Goal: Transaction & Acquisition: Book appointment/travel/reservation

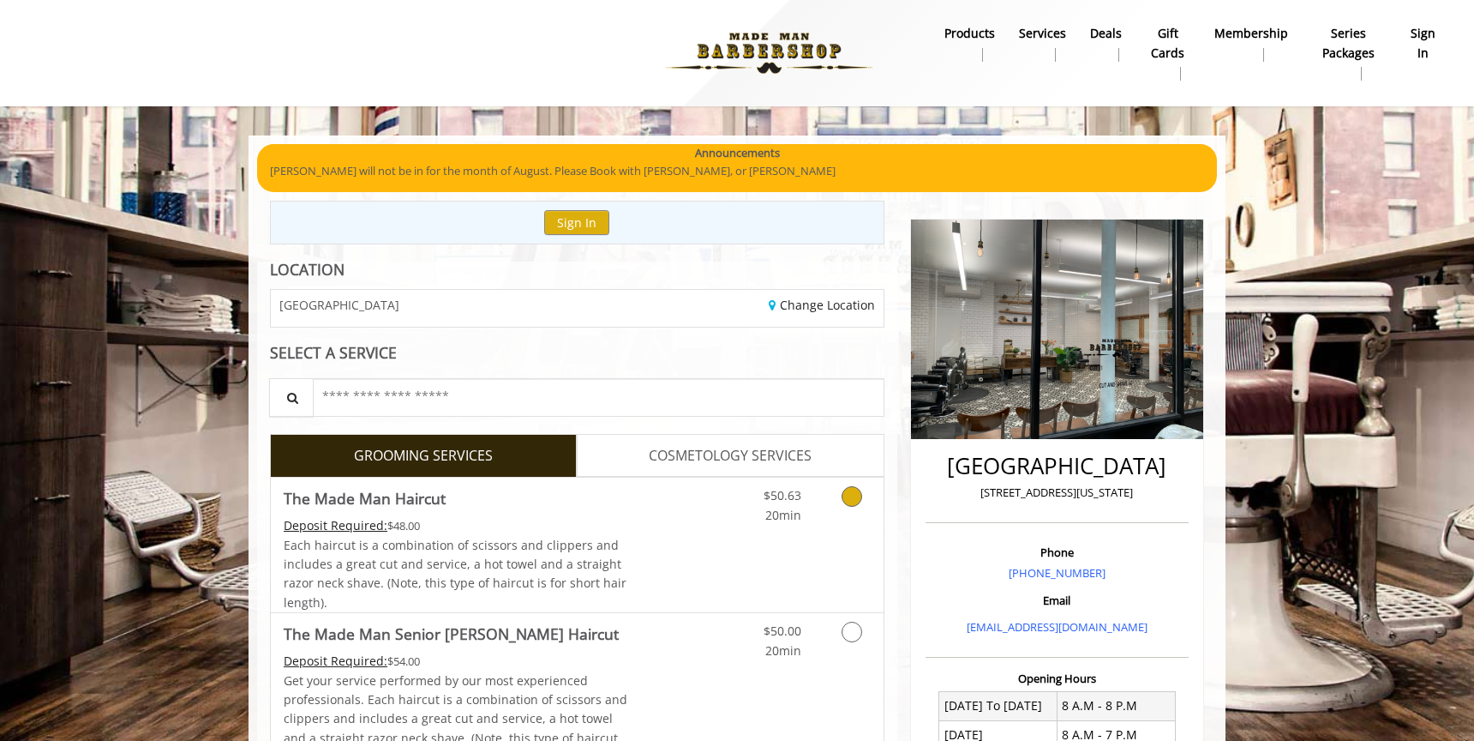
click at [850, 495] on icon "Grooming services" at bounding box center [852, 496] width 21 height 21
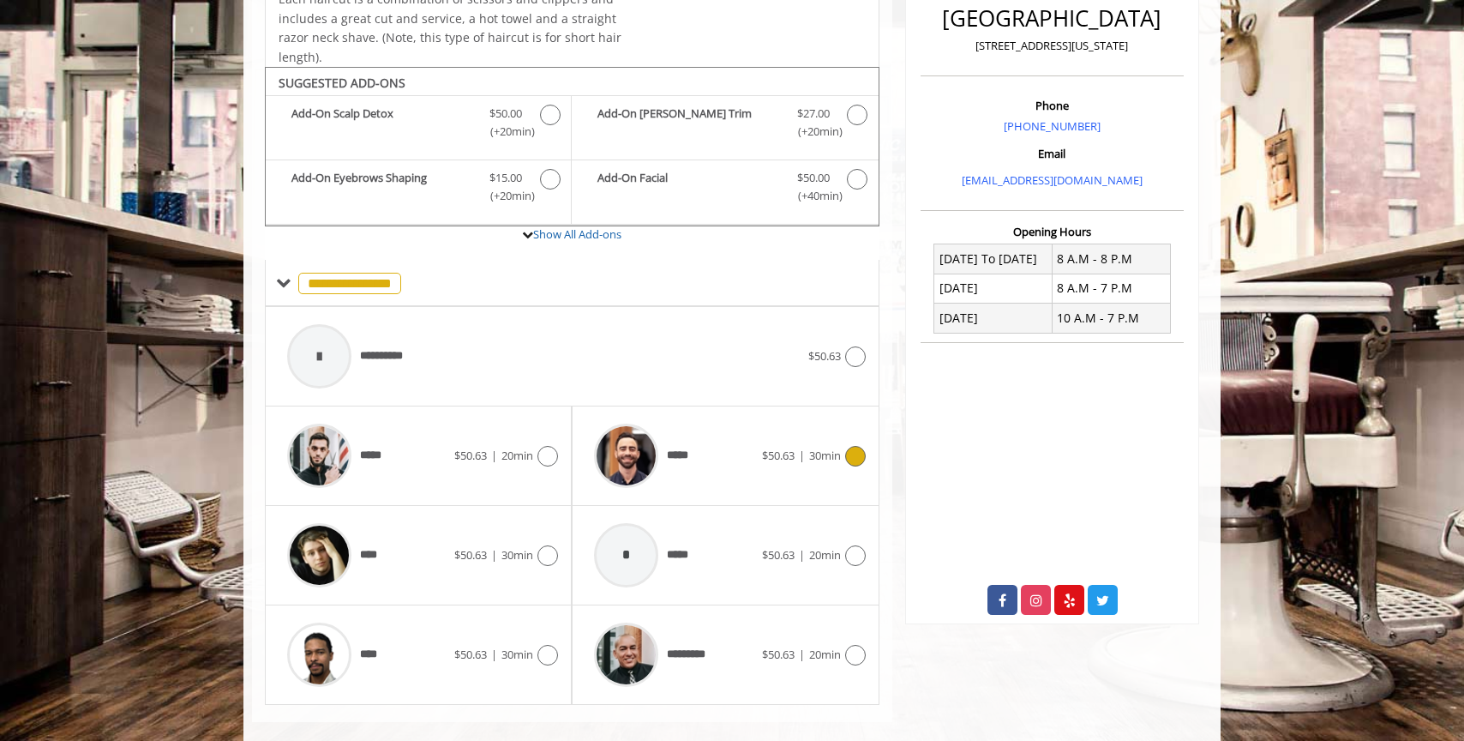
scroll to position [464, 0]
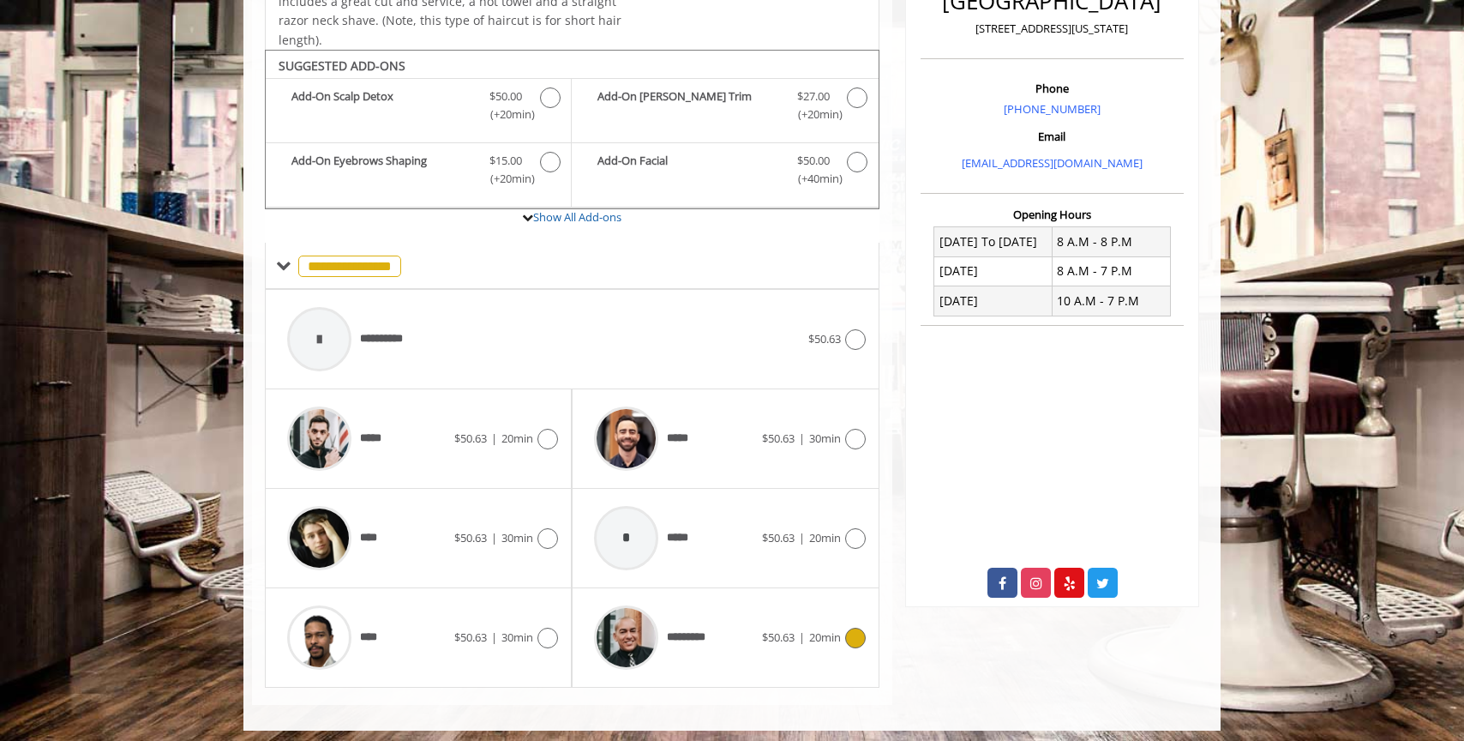
click at [853, 630] on icon at bounding box center [855, 637] width 21 height 21
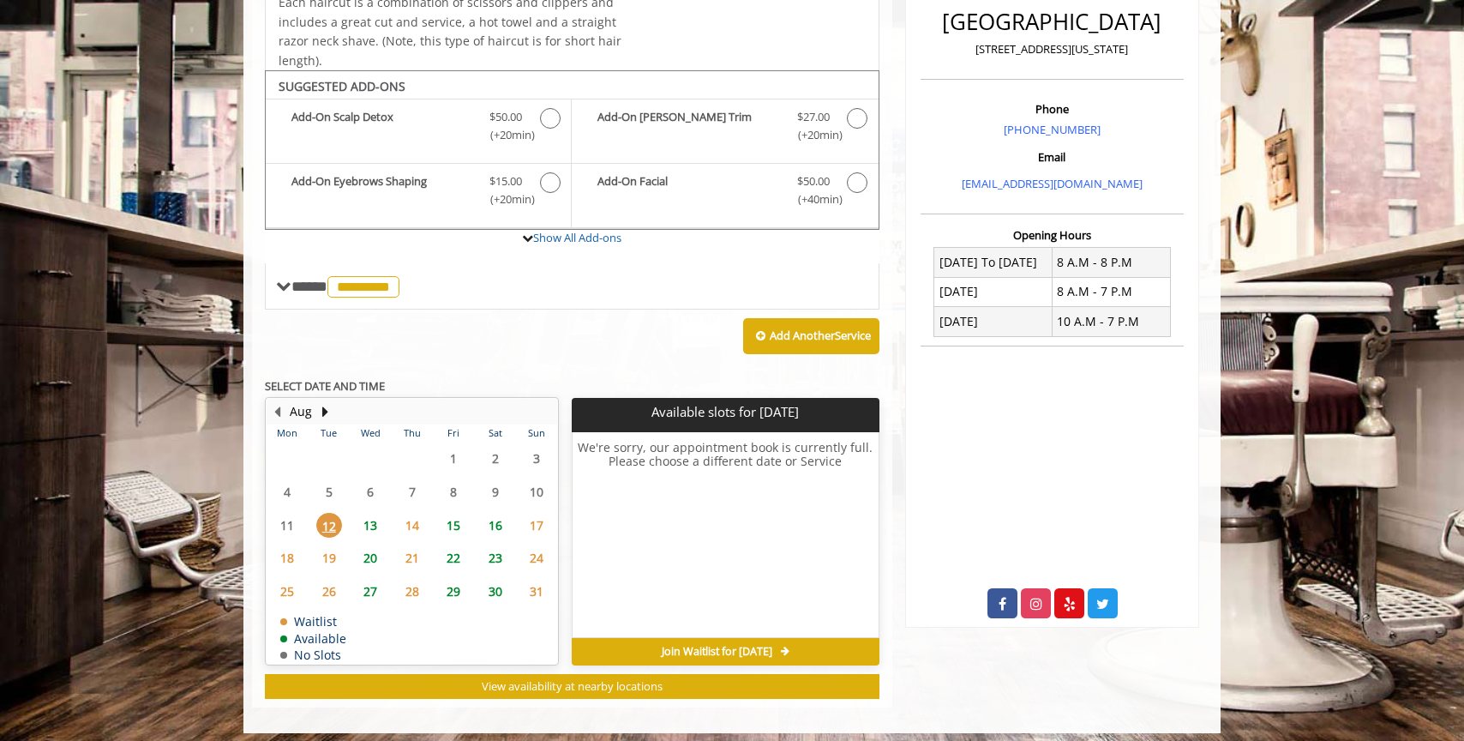
scroll to position [452, 0]
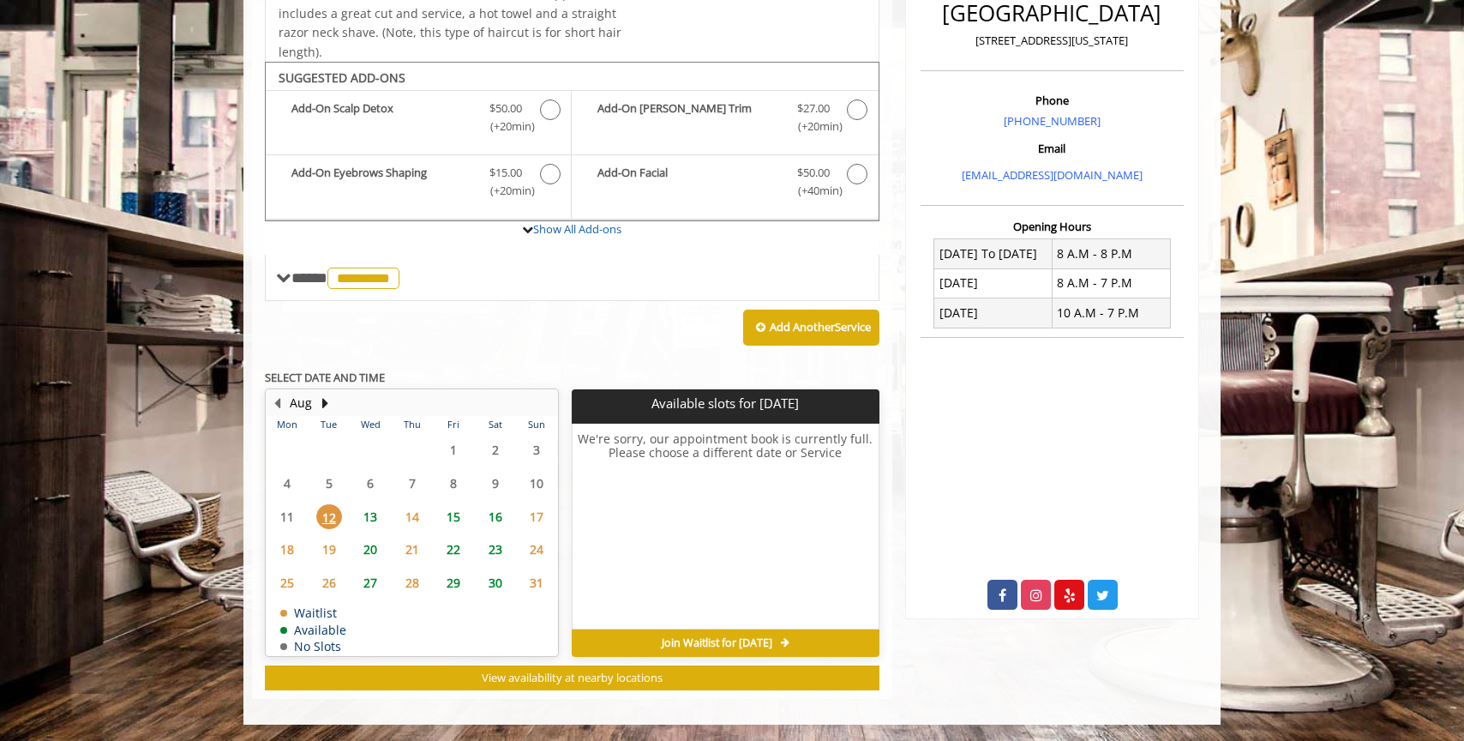
click at [457, 513] on span "15" at bounding box center [454, 516] width 26 height 25
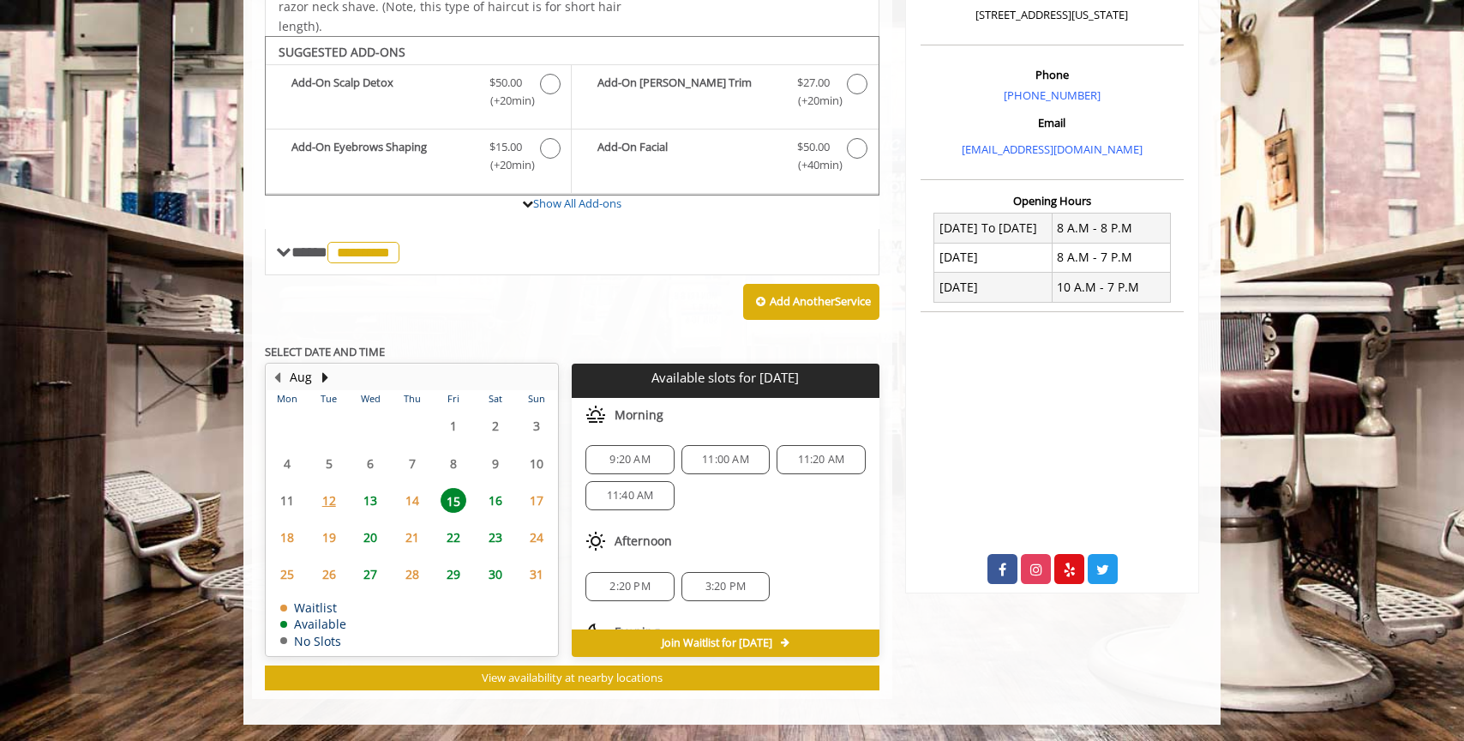
scroll to position [0, 0]
click at [376, 503] on span "13" at bounding box center [370, 500] width 26 height 25
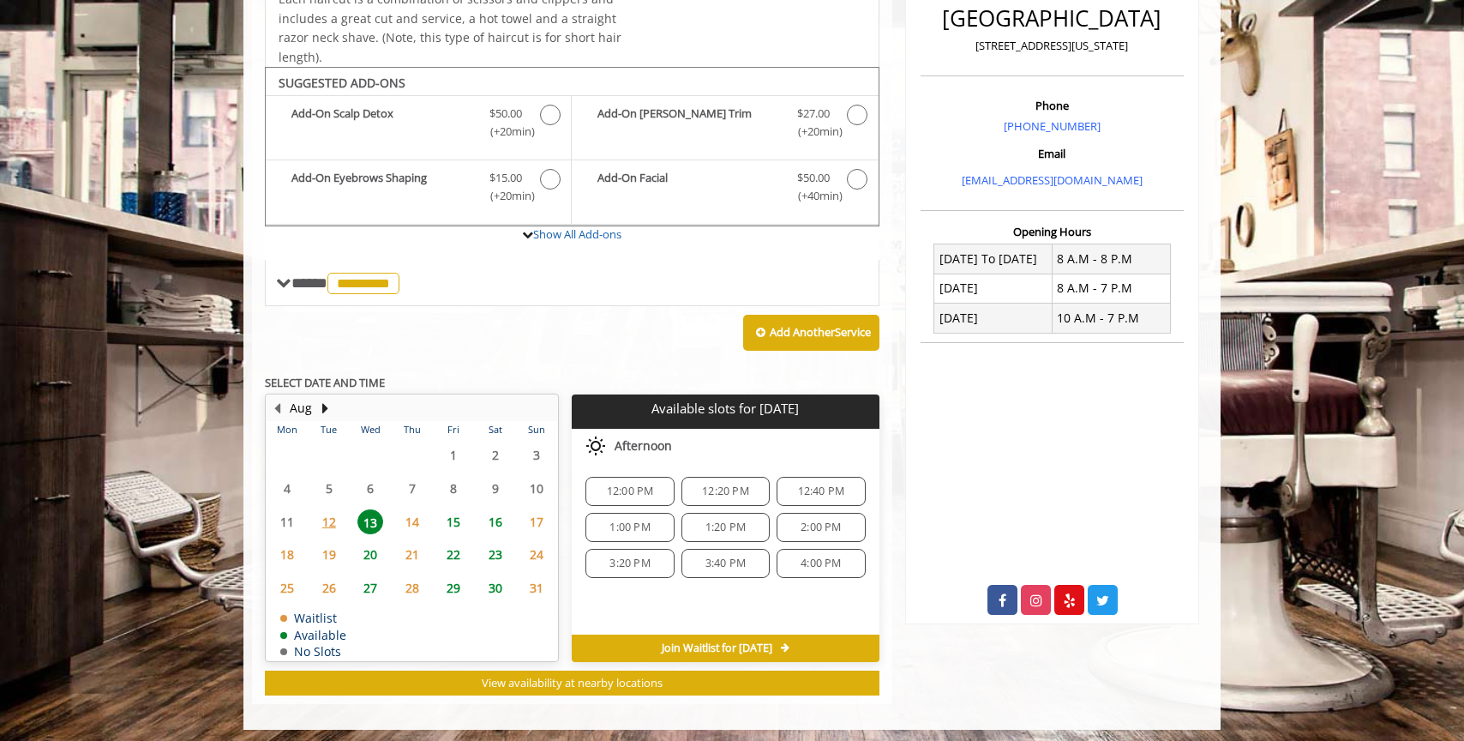
scroll to position [452, 0]
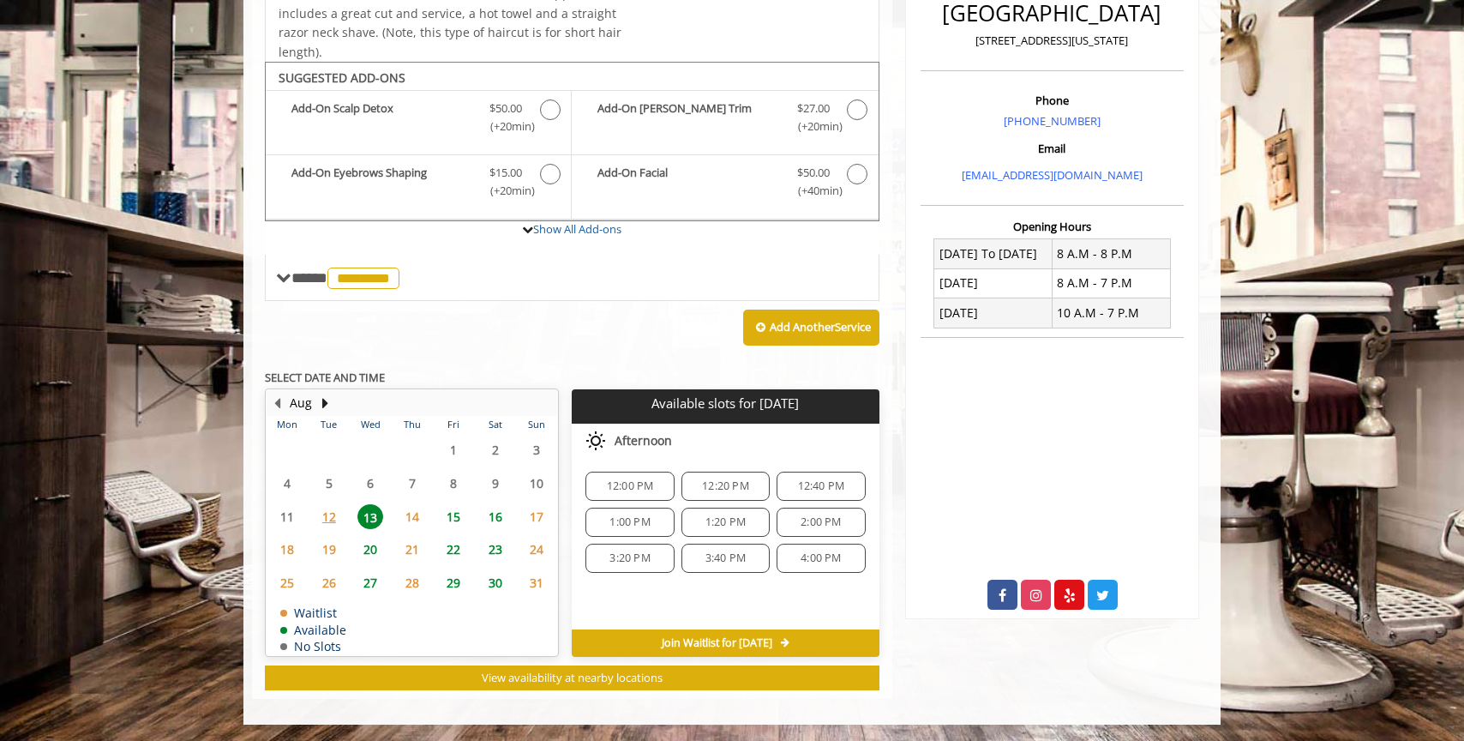
click at [455, 513] on span "15" at bounding box center [454, 516] width 26 height 25
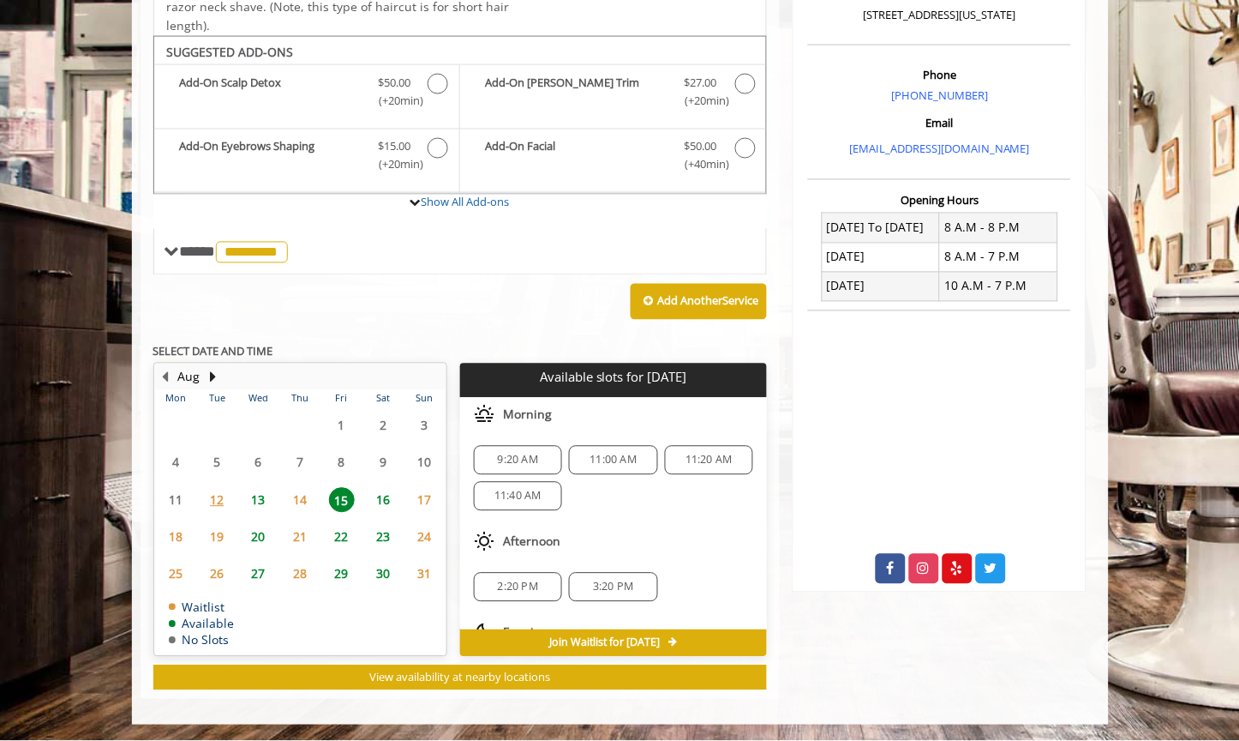
scroll to position [472, 0]
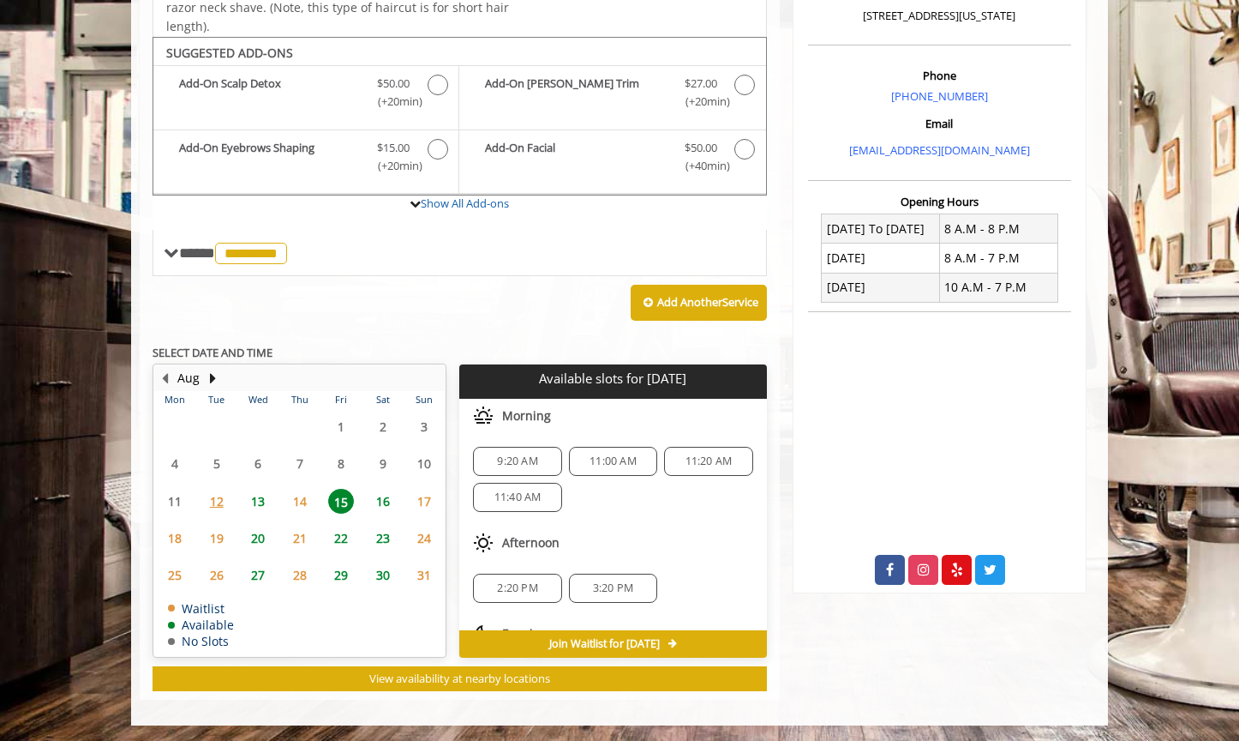
click at [261, 502] on span "13" at bounding box center [258, 501] width 26 height 25
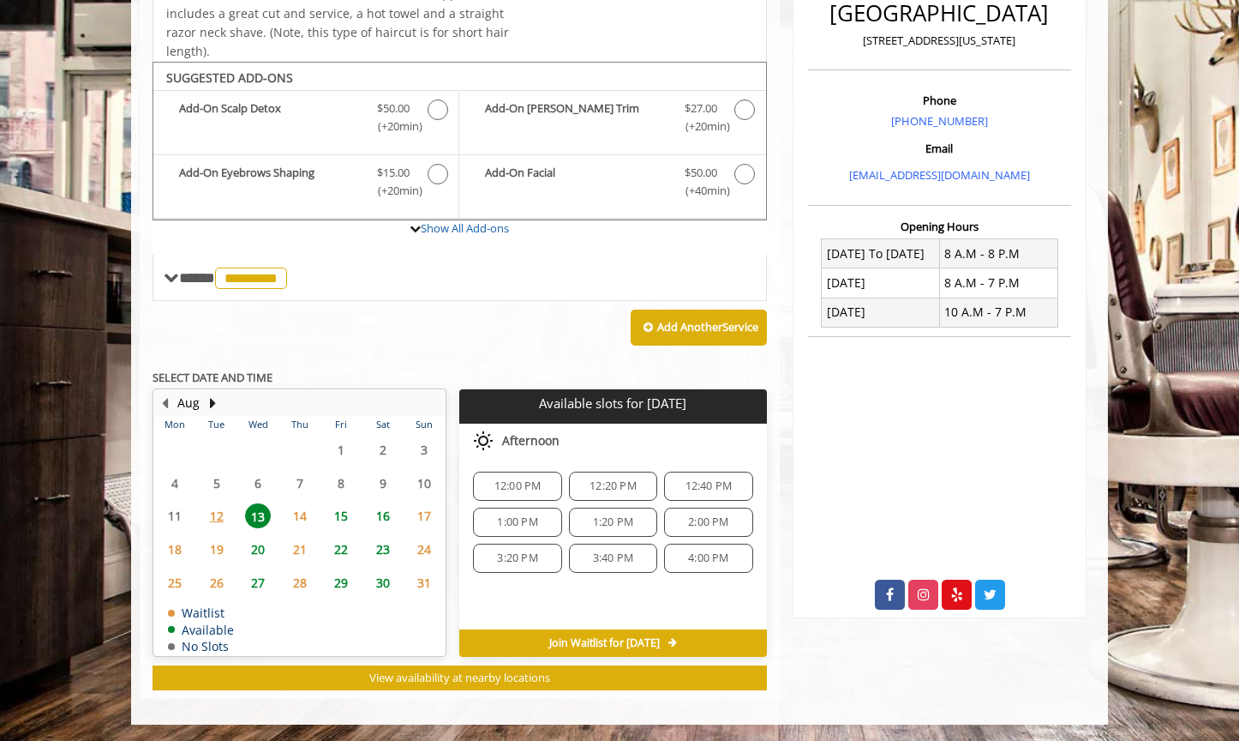
click at [546, 601] on div "Choose a time below for Wed, Aug 13 2025 Afternoon 12:00 PM 12:20 PM 12:40 PM 1…" at bounding box center [612, 526] width 307 height 206
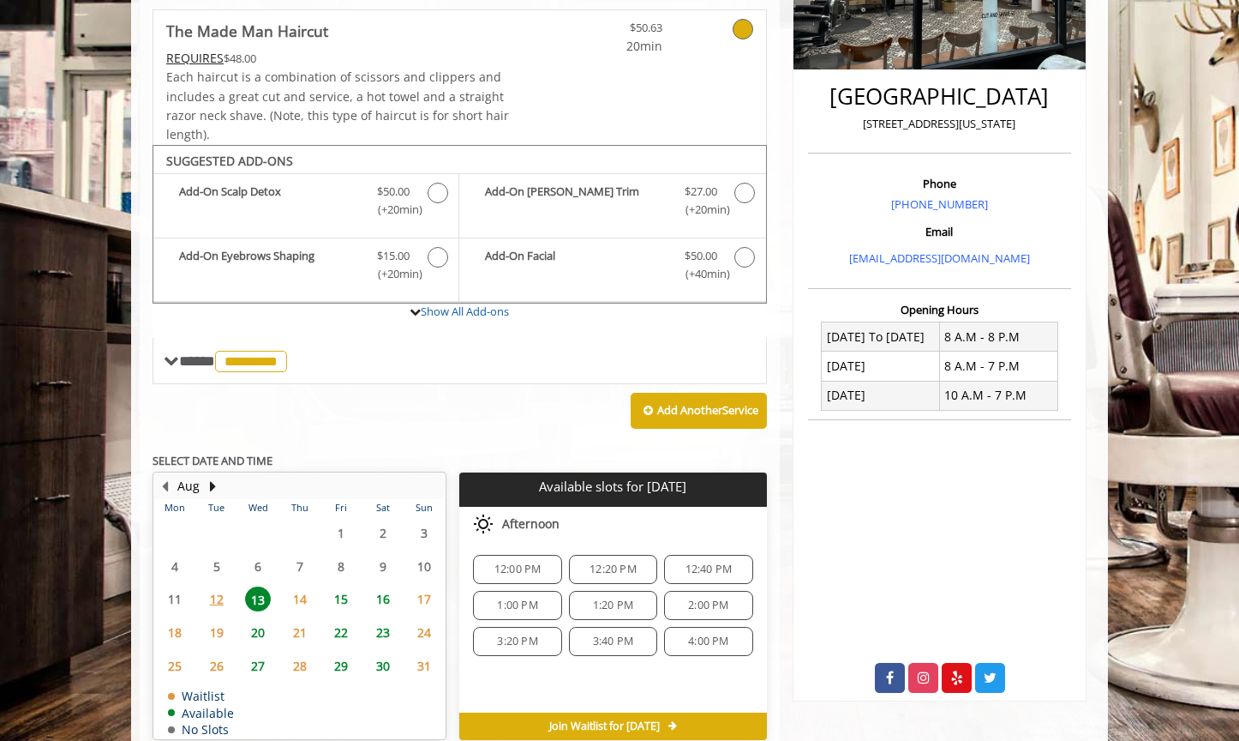
scroll to position [381, 0]
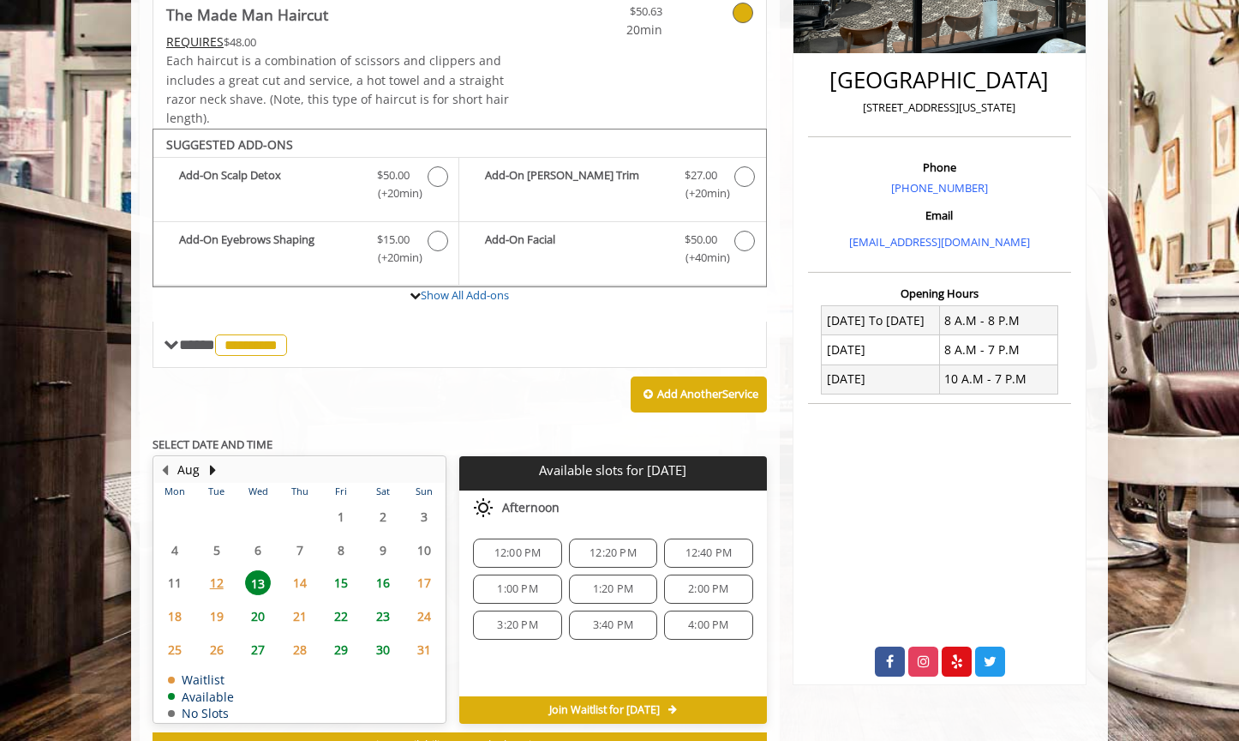
click at [345, 581] on span "15" at bounding box center [341, 582] width 26 height 25
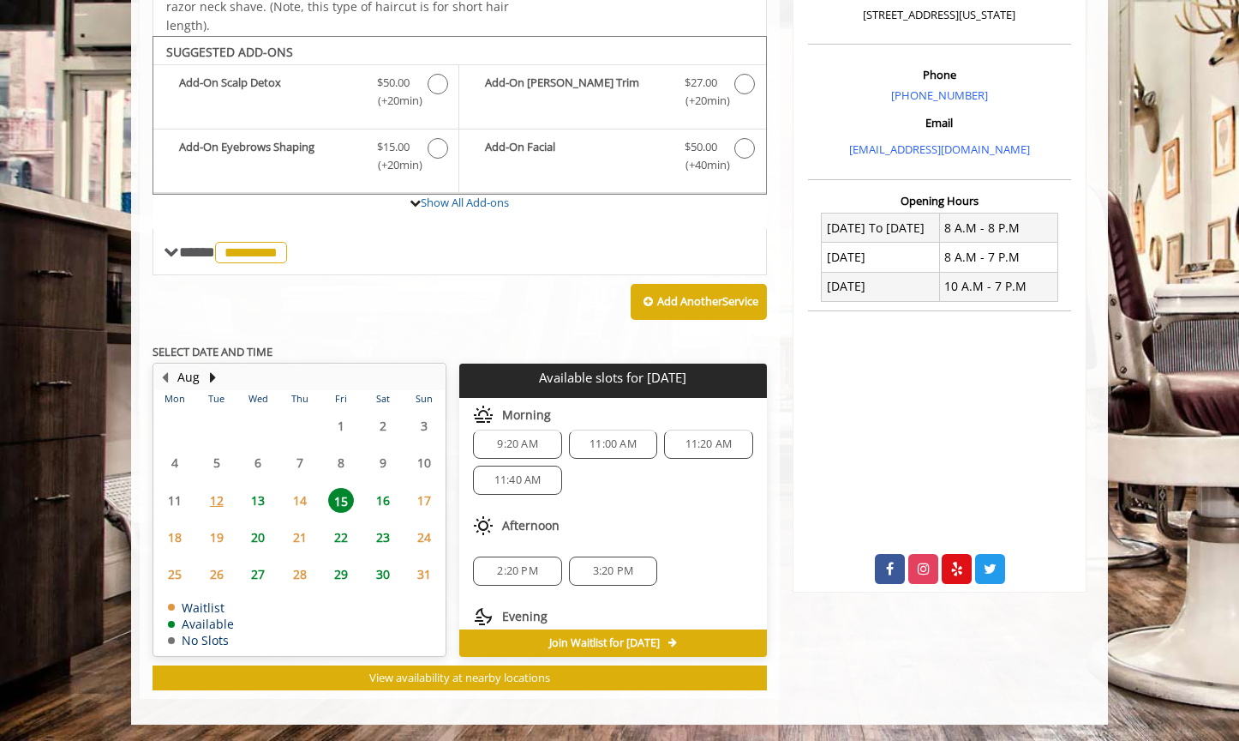
scroll to position [0, 0]
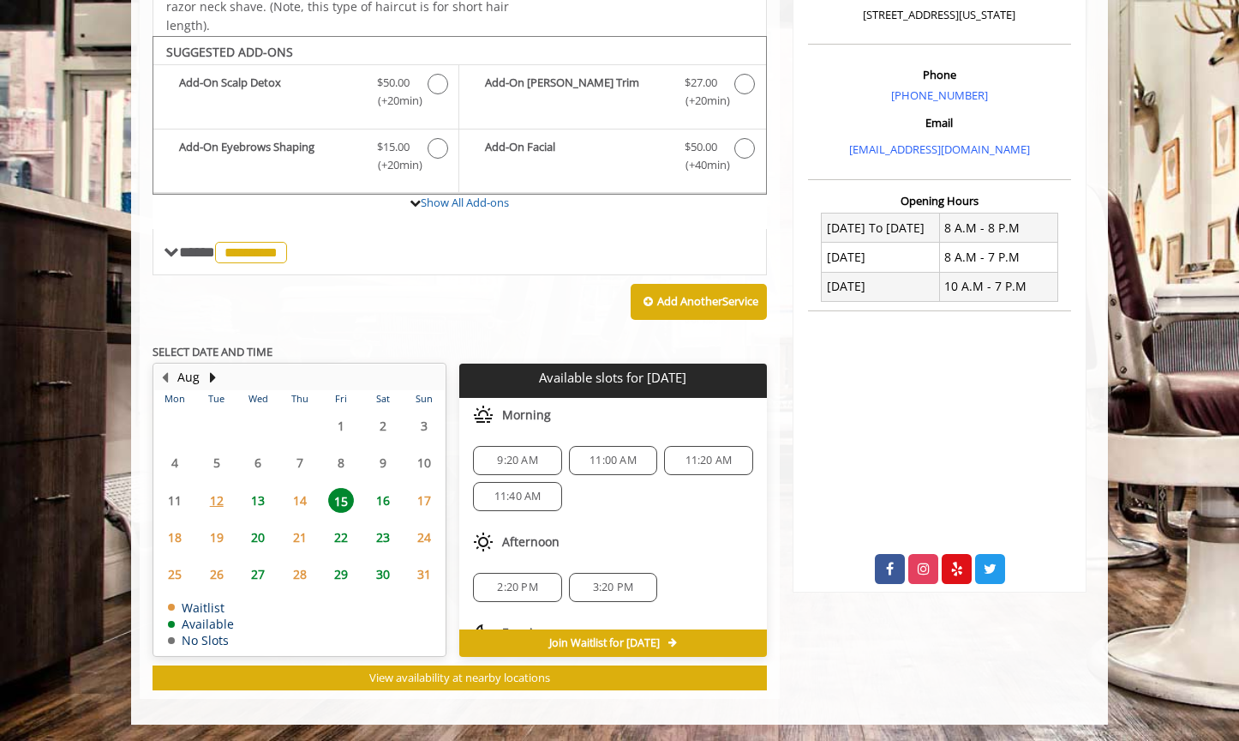
click at [386, 497] on span "16" at bounding box center [383, 500] width 26 height 25
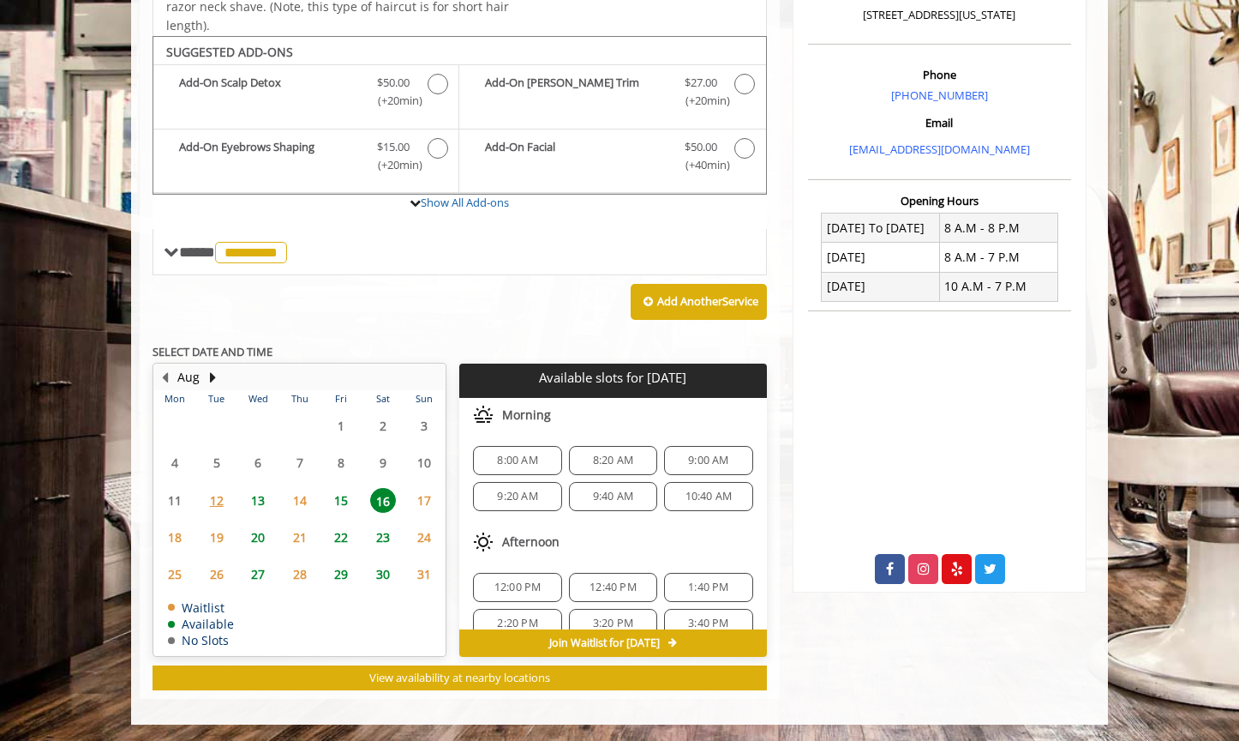
click at [341, 499] on span "15" at bounding box center [341, 500] width 26 height 25
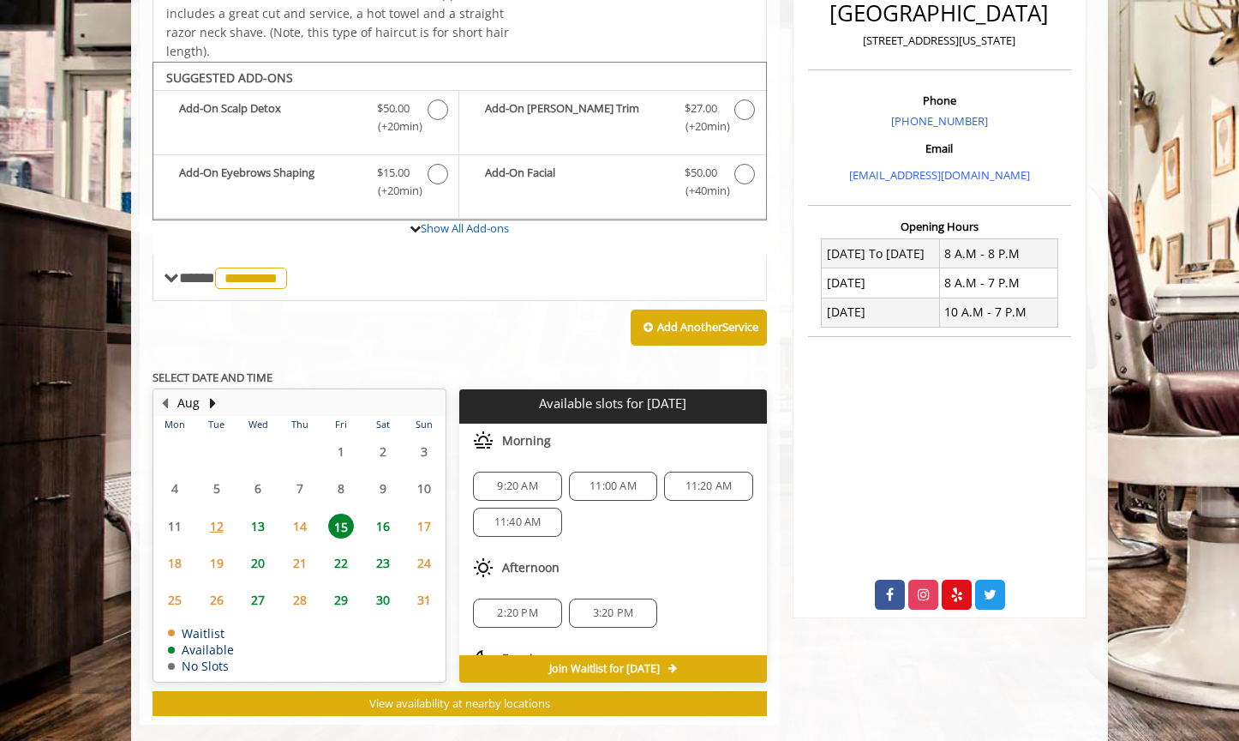
scroll to position [473, 0]
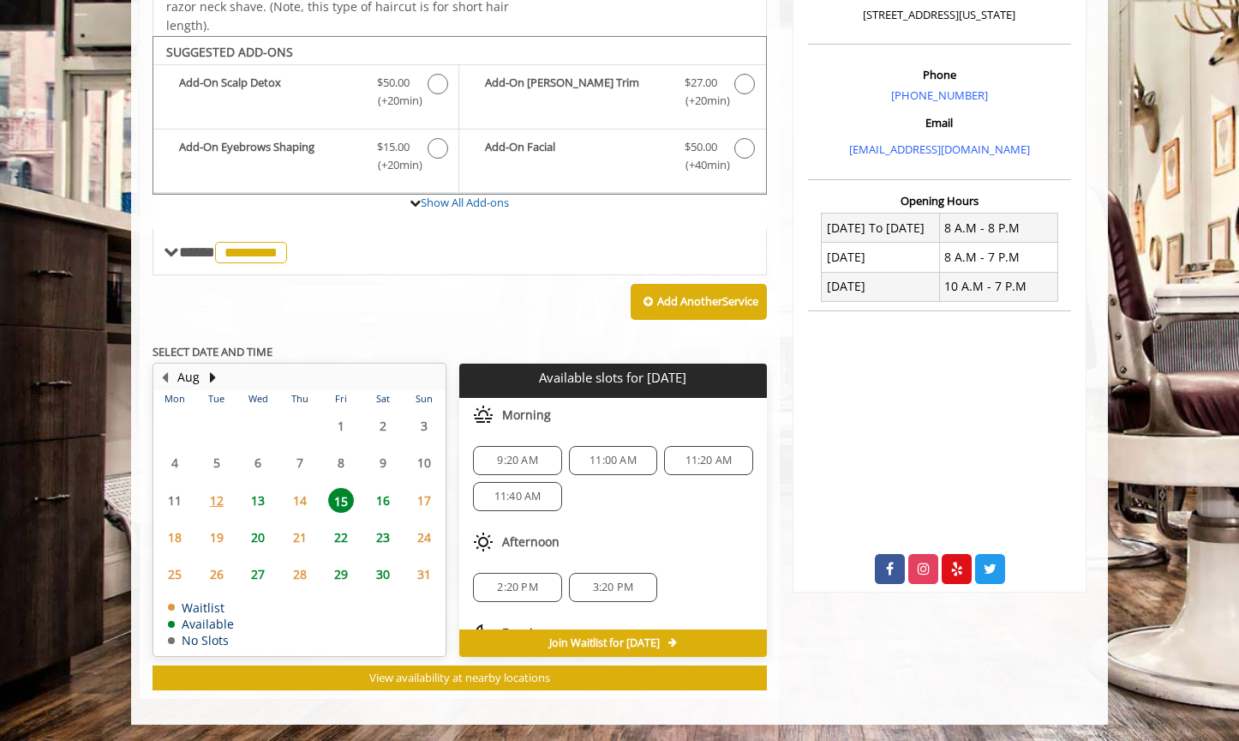
click at [255, 497] on span "13" at bounding box center [258, 500] width 26 height 25
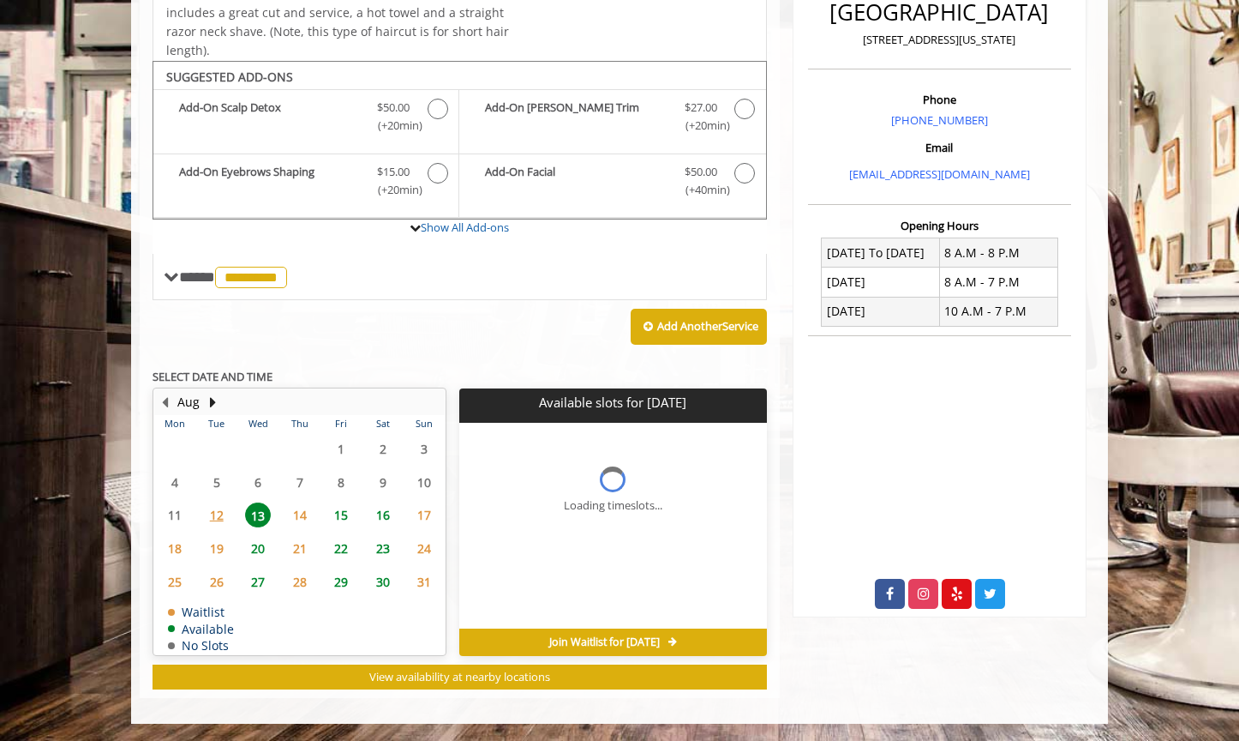
scroll to position [447, 0]
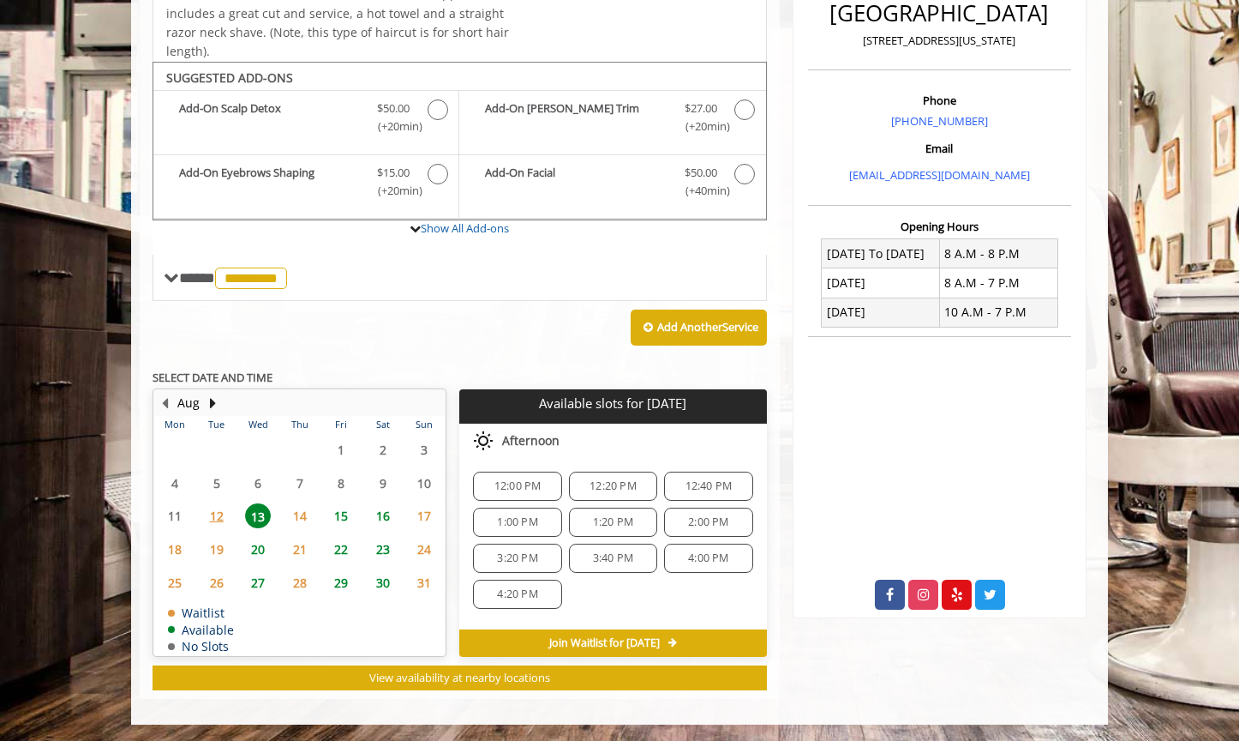
click at [689, 555] on span "4:00 PM" at bounding box center [708, 558] width 40 height 14
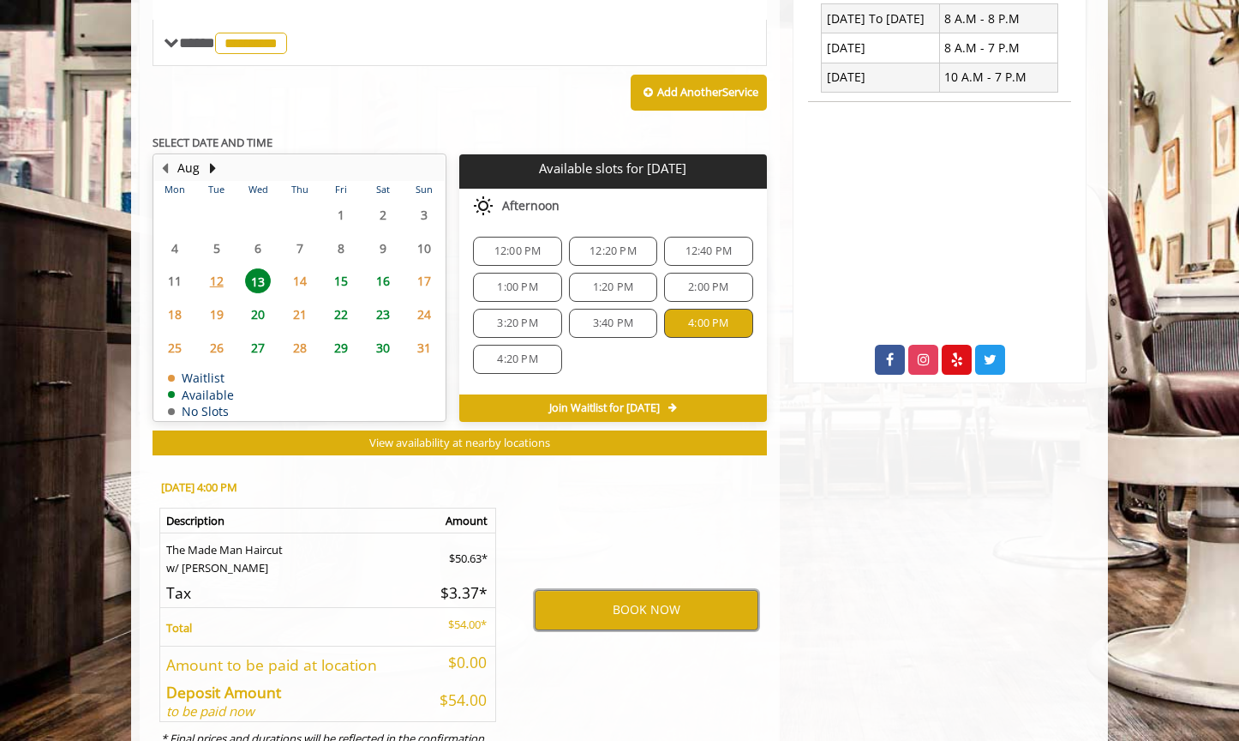
scroll to position [680, 0]
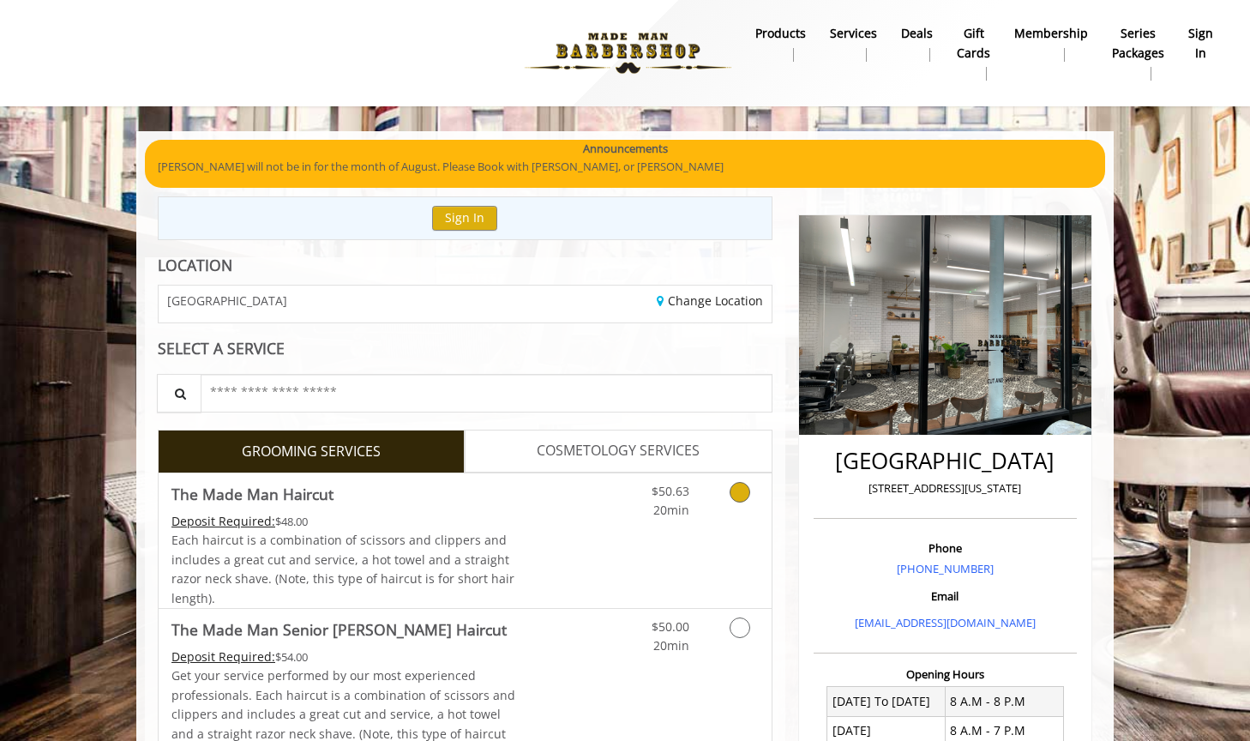
click at [743, 491] on icon "Grooming services" at bounding box center [739, 492] width 21 height 21
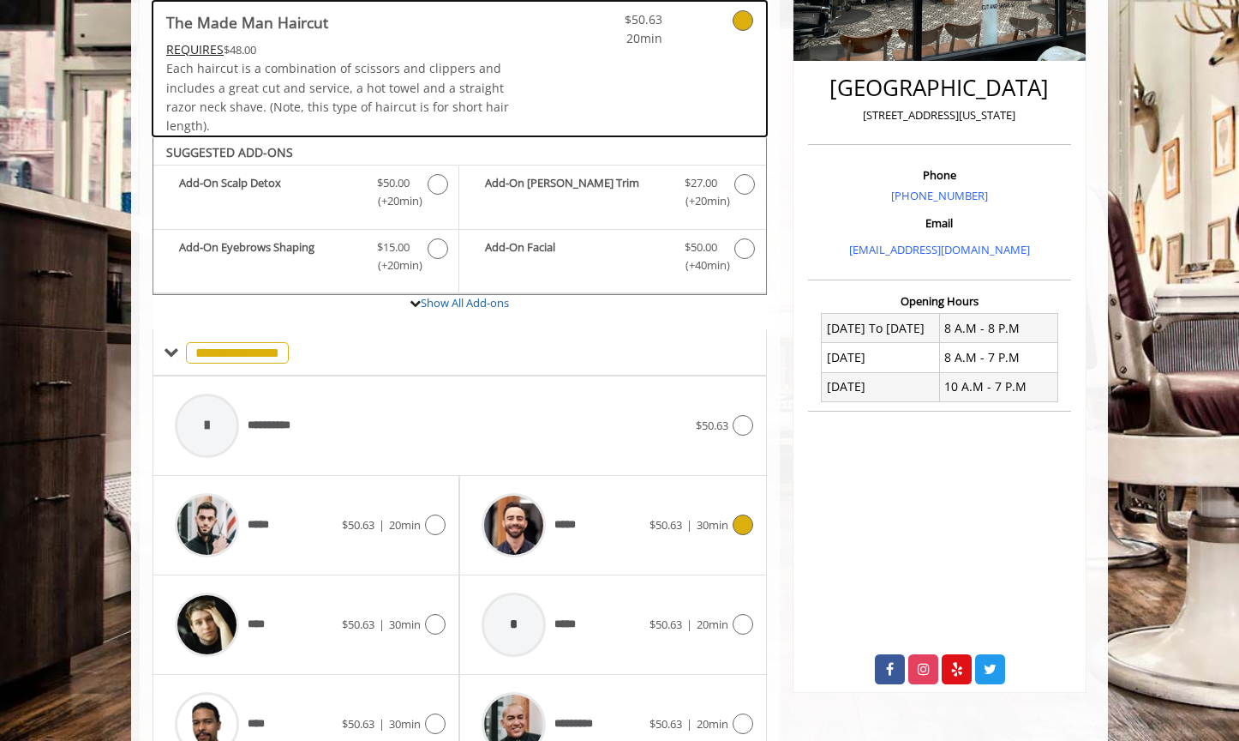
scroll to position [465, 0]
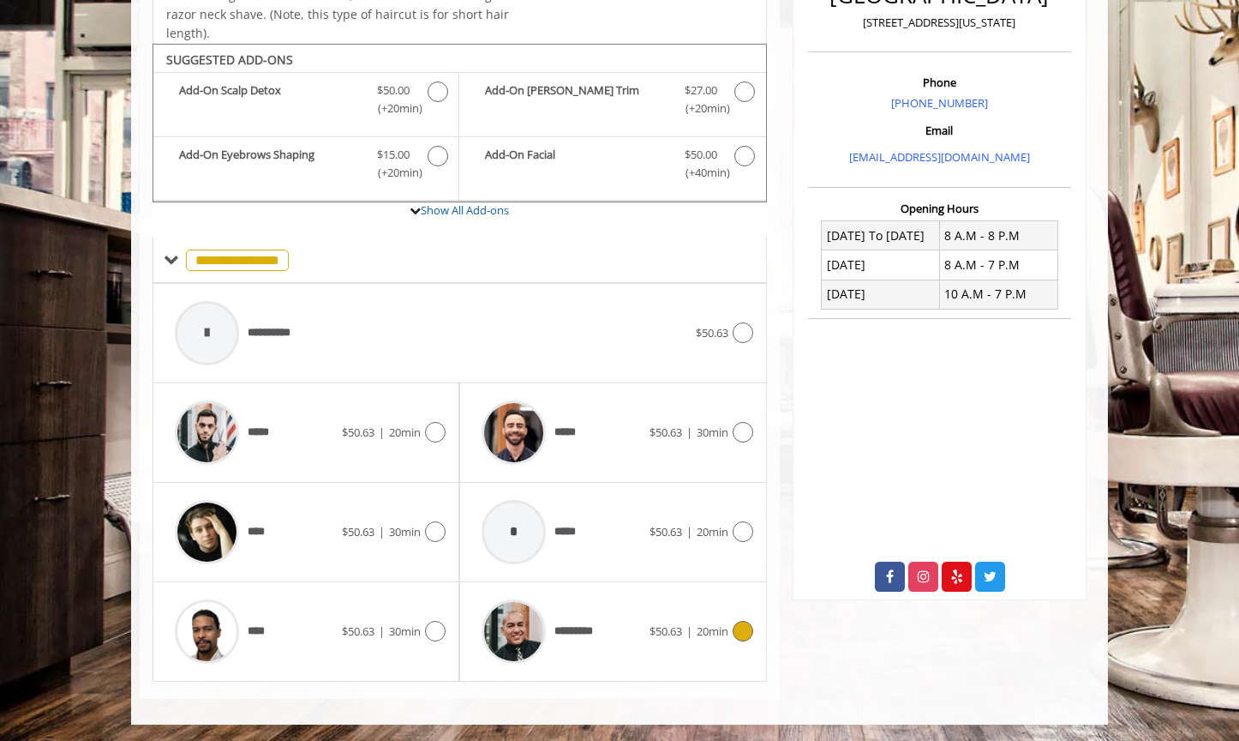
click at [746, 630] on icon at bounding box center [743, 631] width 21 height 21
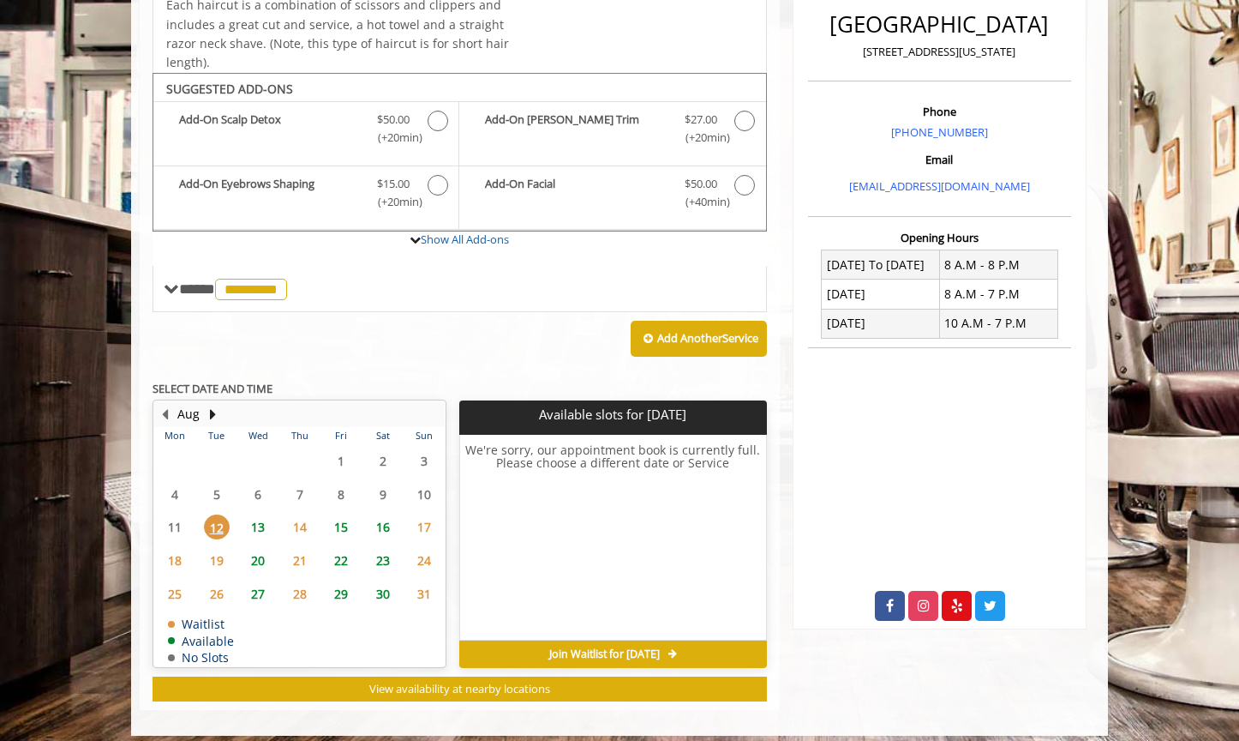
scroll to position [447, 0]
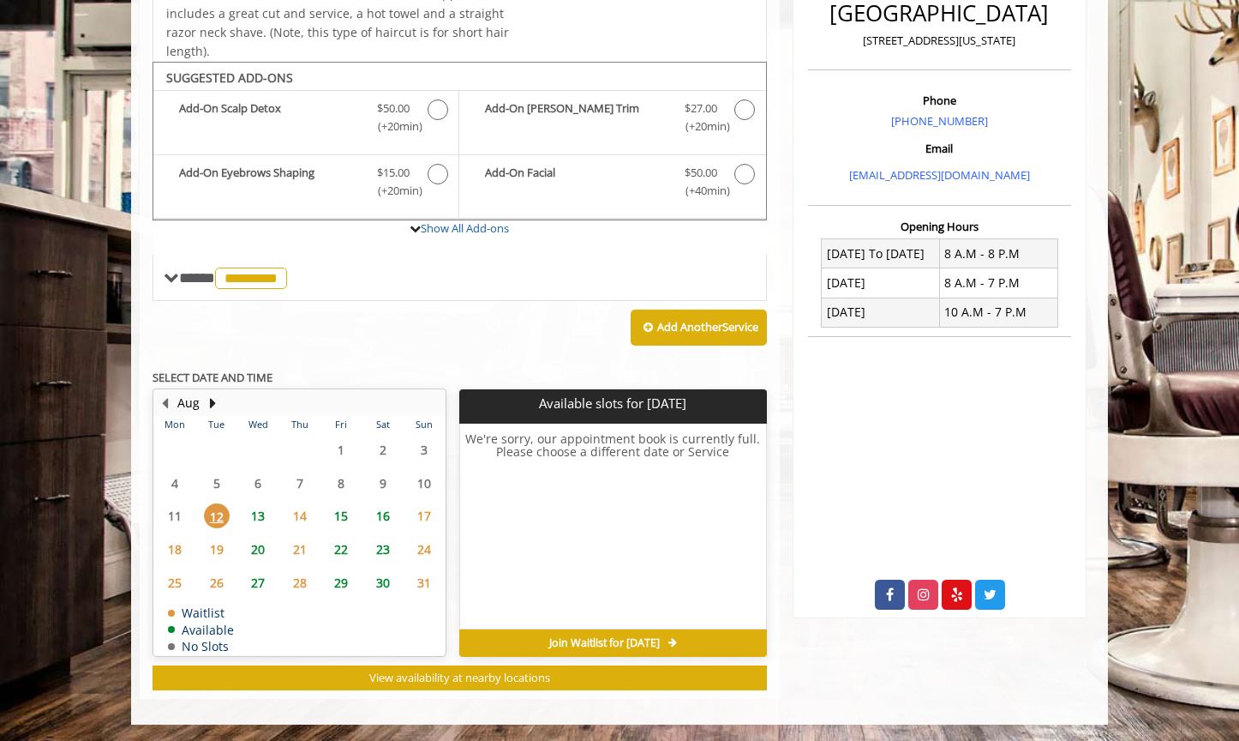
click at [256, 513] on span "13" at bounding box center [258, 515] width 26 height 25
